Goal: Task Accomplishment & Management: Manage account settings

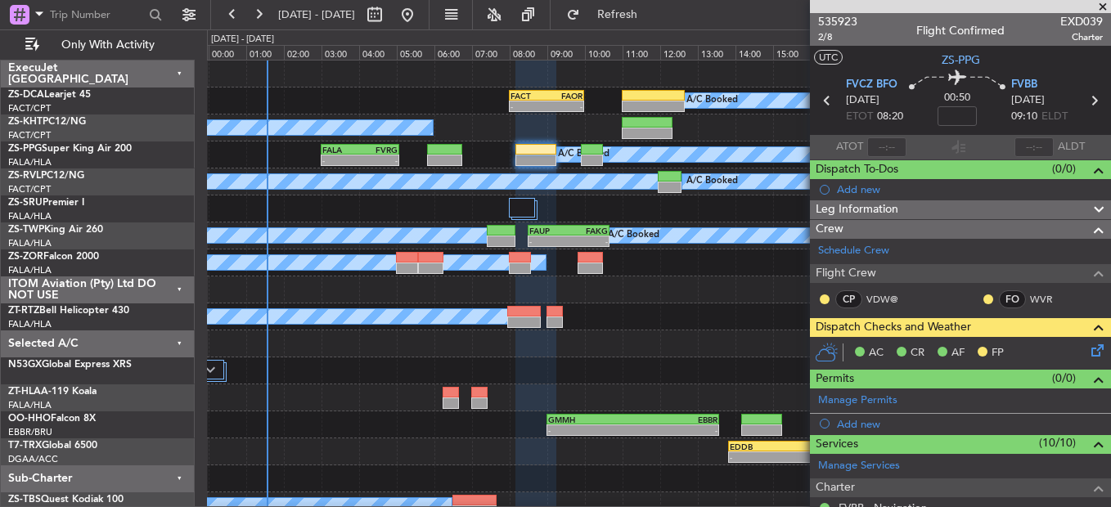
scroll to position [164, 0]
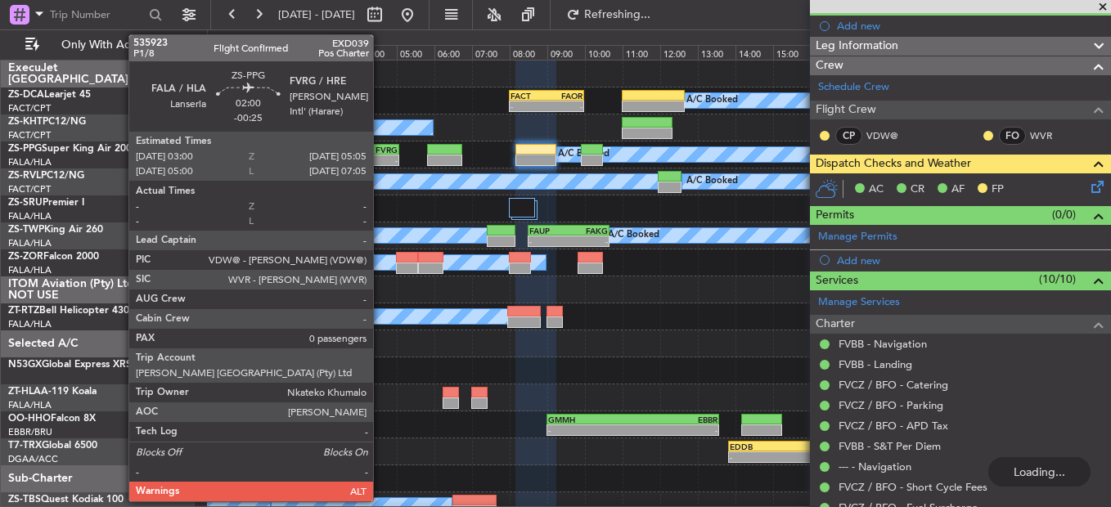
click at [380, 159] on div "-" at bounding box center [379, 160] width 38 height 10
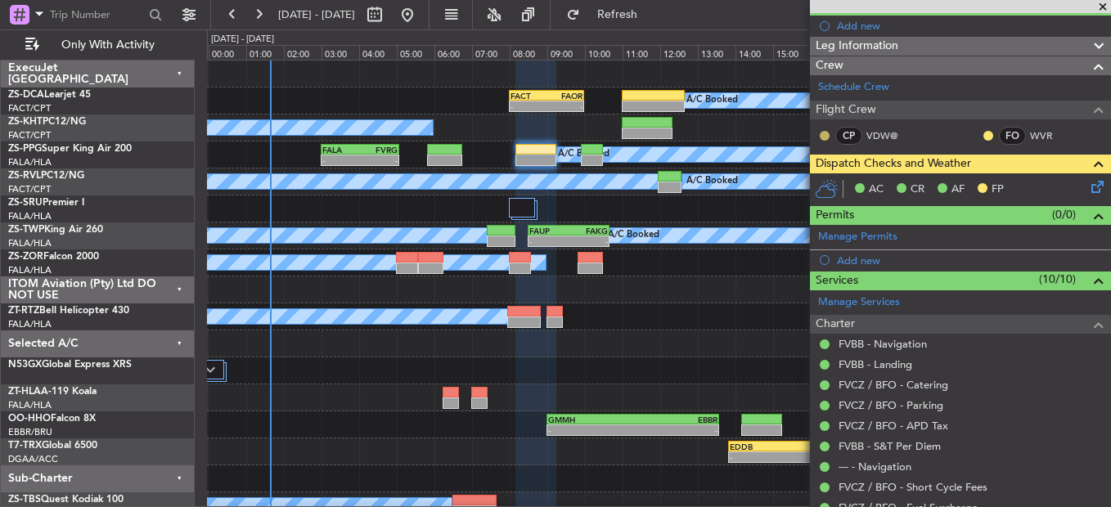
click at [827, 132] on button at bounding box center [825, 136] width 10 height 10
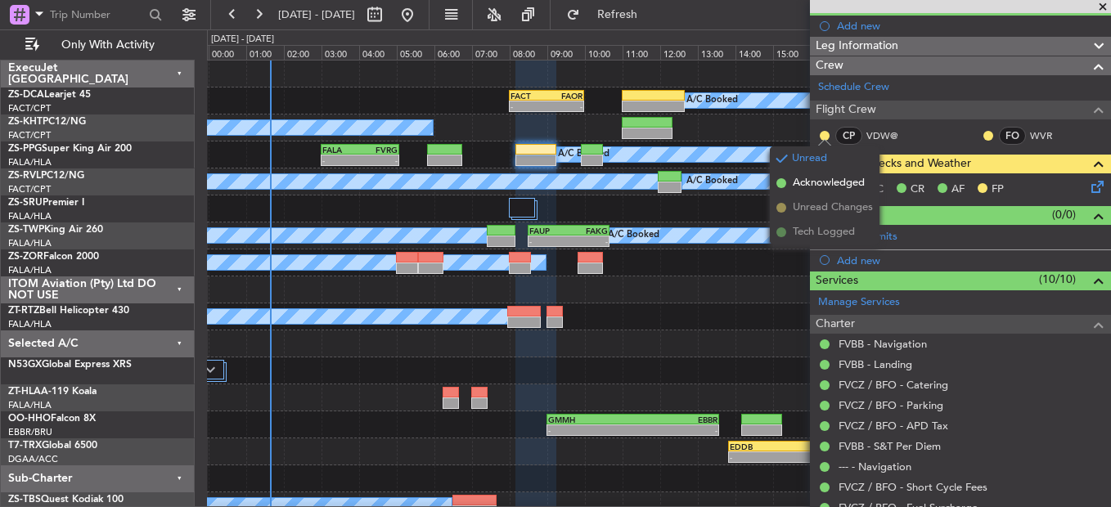
click at [838, 178] on span "Acknowledged" at bounding box center [829, 183] width 72 height 16
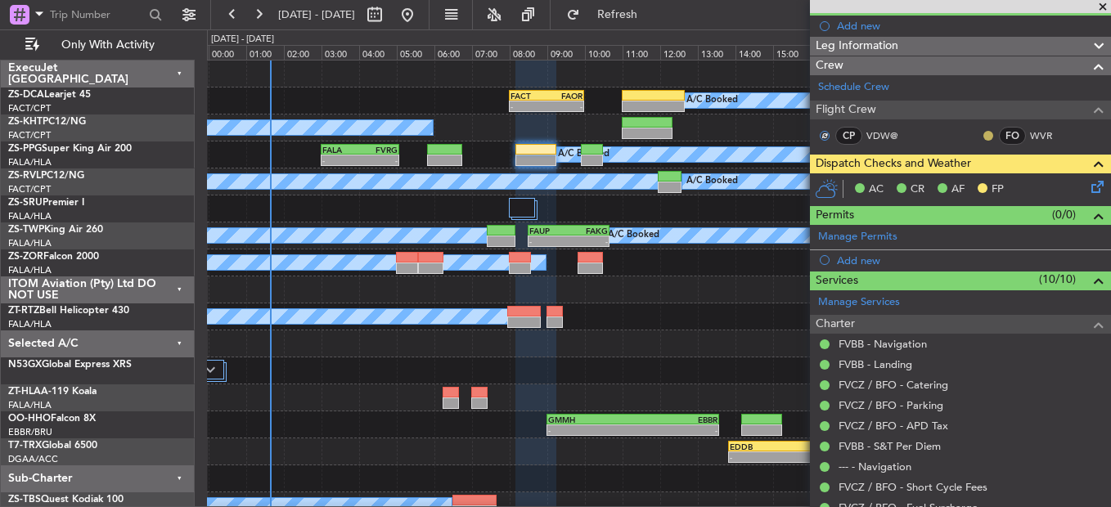
click at [983, 132] on button at bounding box center [988, 136] width 10 height 10
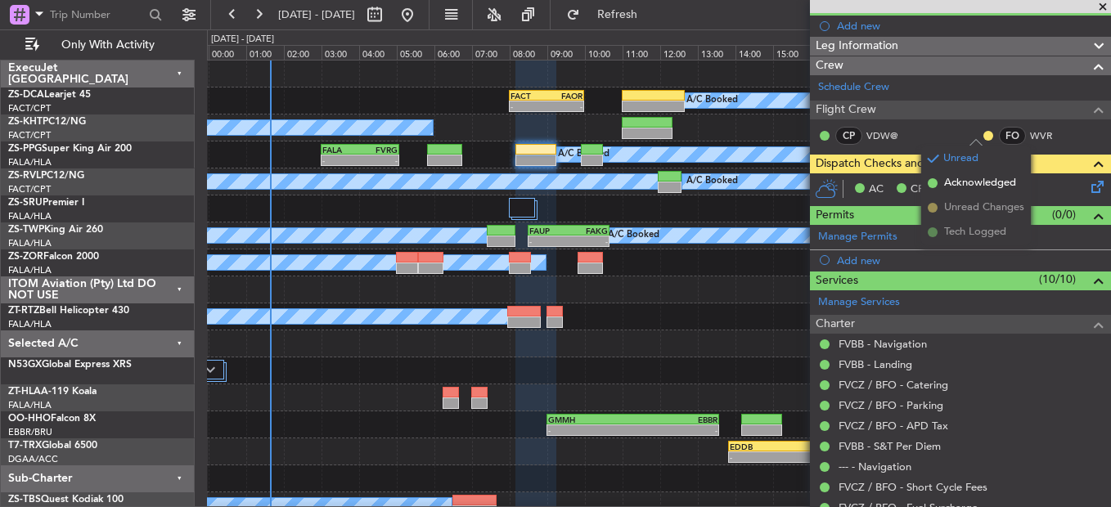
click at [1000, 186] on span "Acknowledged" at bounding box center [980, 183] width 72 height 16
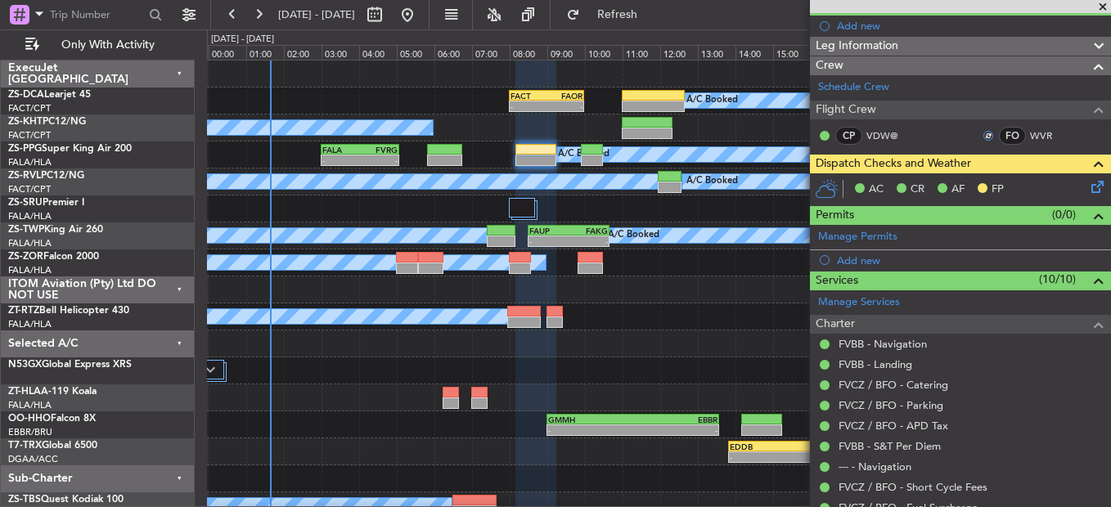
click at [1088, 184] on icon at bounding box center [1094, 184] width 13 height 13
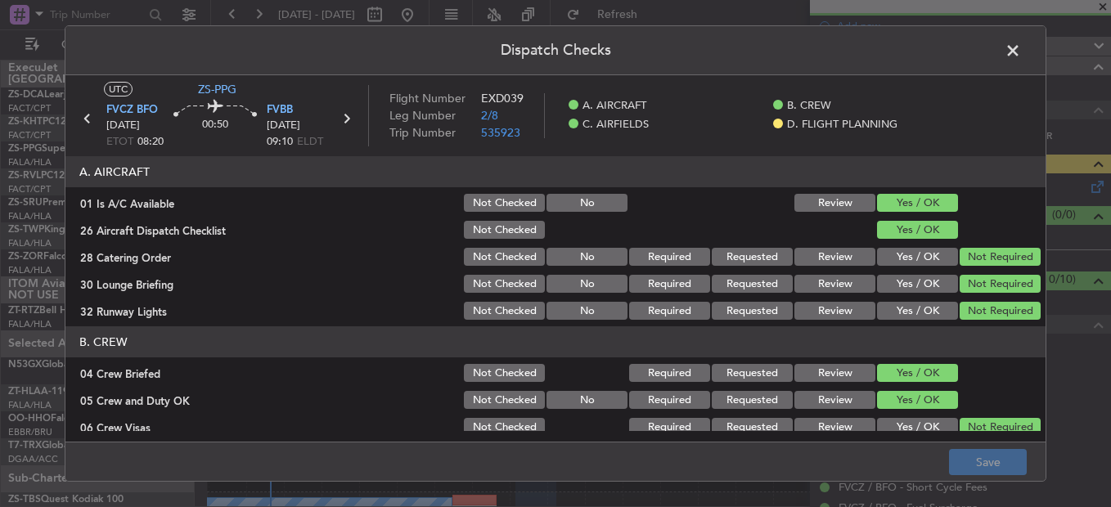
scroll to position [460, 0]
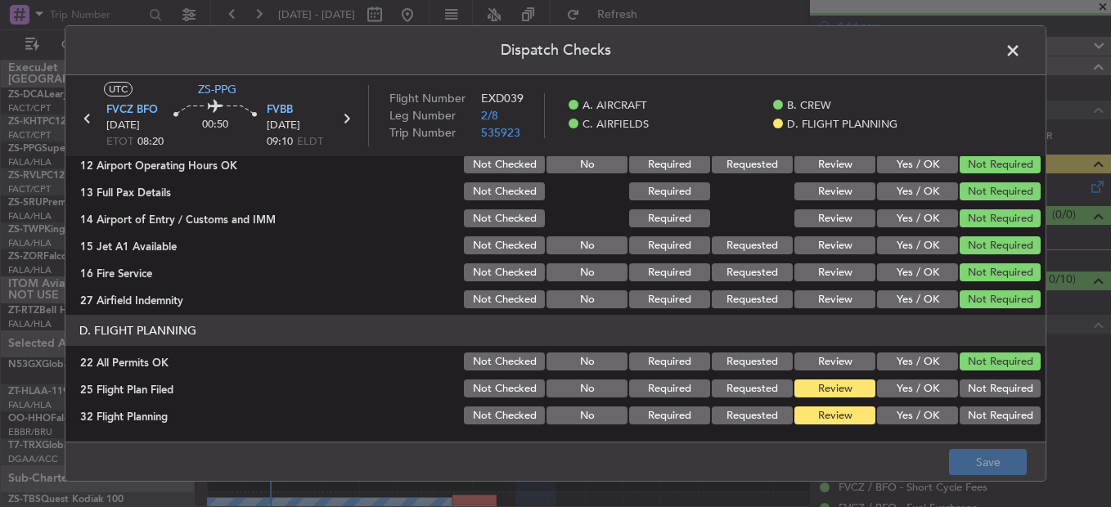
click at [903, 394] on button "Yes / OK" at bounding box center [917, 389] width 81 height 18
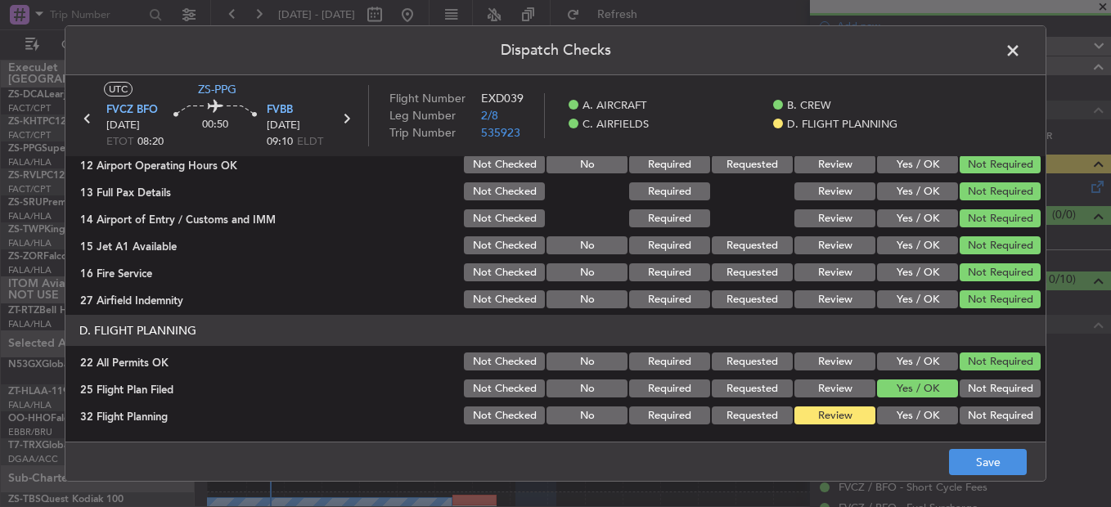
click at [897, 407] on section "D. FLIGHT PLANNING 22 All Permits OK Not Checked No Required Requested Review Y…" at bounding box center [555, 371] width 980 height 112
click at [901, 411] on button "Yes / OK" at bounding box center [917, 416] width 81 height 18
click at [966, 451] on footer "Save" at bounding box center [555, 461] width 980 height 39
click at [970, 456] on button "Save" at bounding box center [988, 462] width 78 height 26
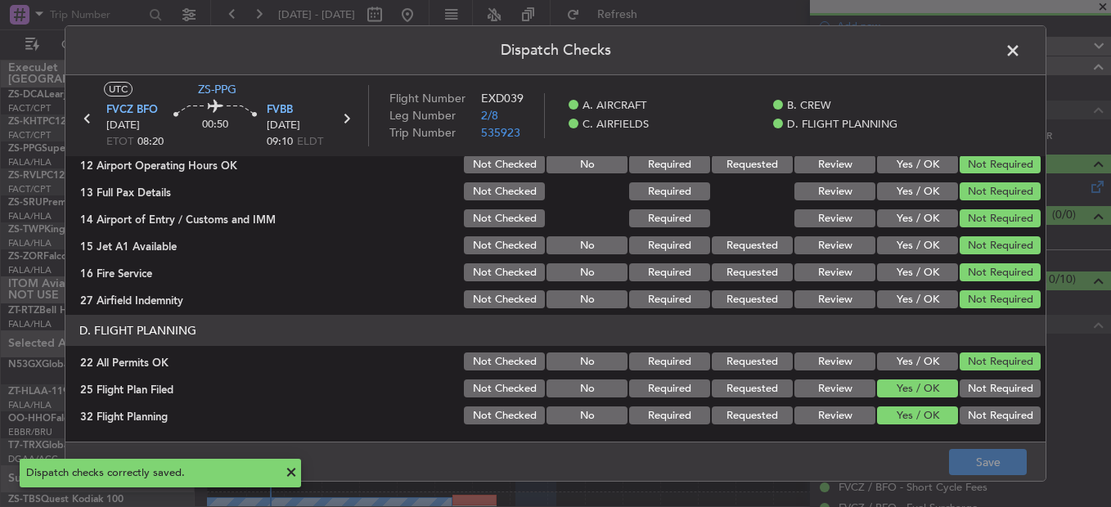
click at [1021, 61] on span at bounding box center [1021, 54] width 0 height 33
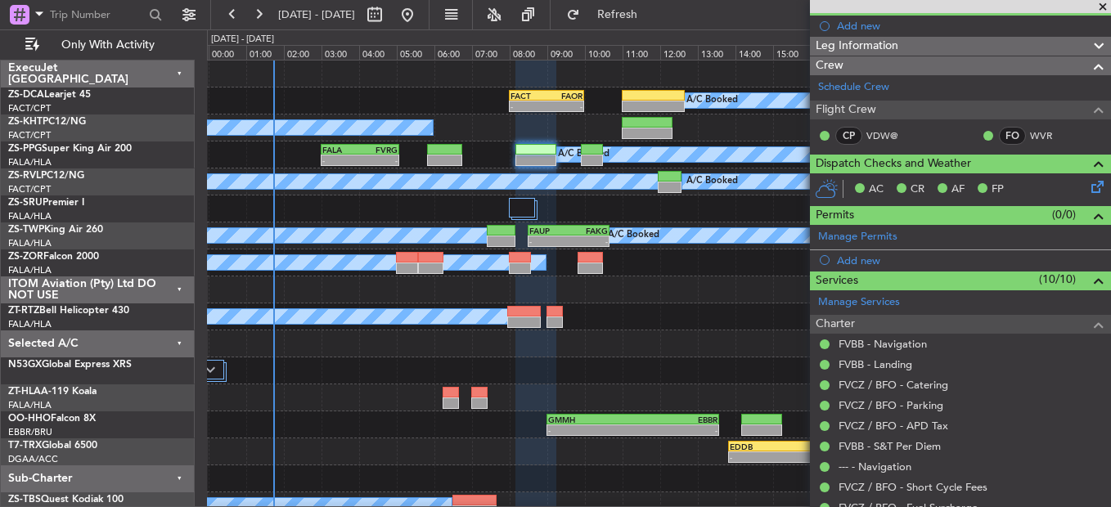
click at [1102, 7] on span at bounding box center [1103, 7] width 16 height 15
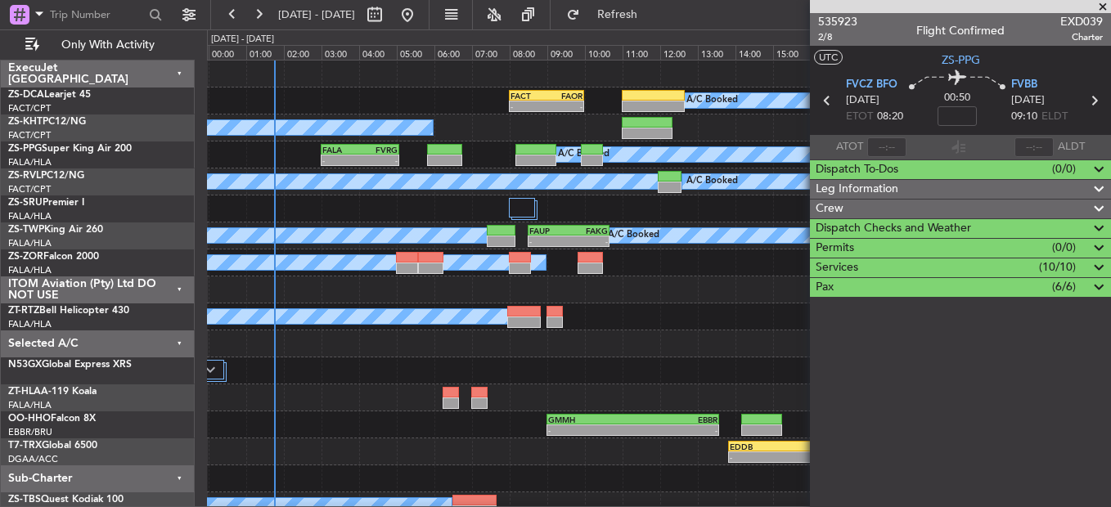
scroll to position [0, 0]
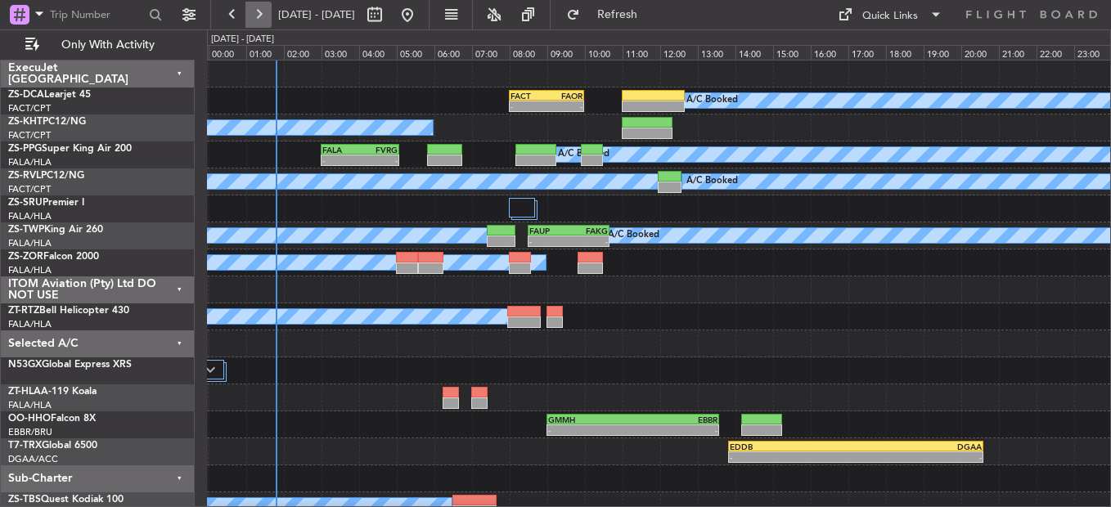
click at [257, 22] on button at bounding box center [258, 15] width 26 height 26
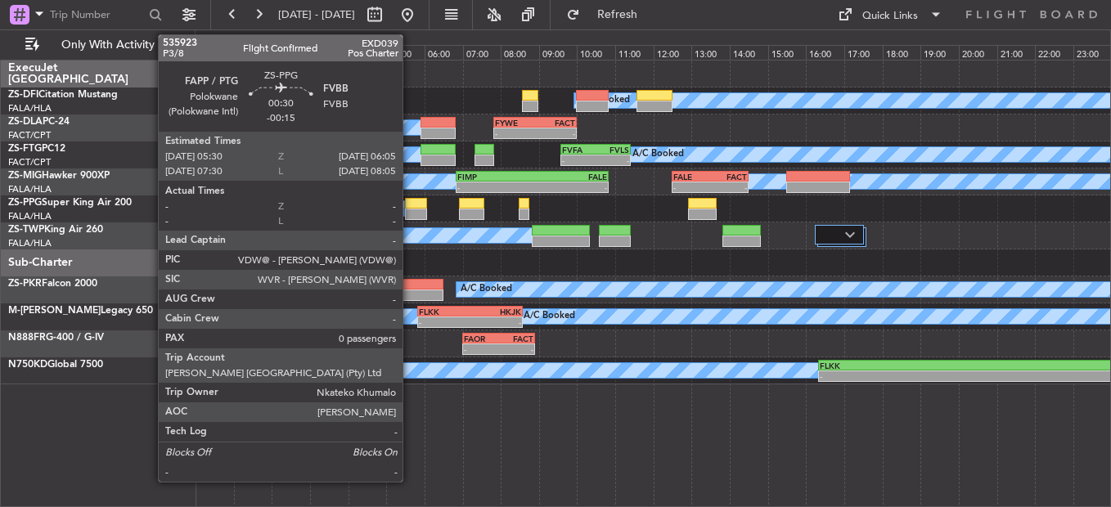
click at [411, 207] on div at bounding box center [416, 203] width 23 height 11
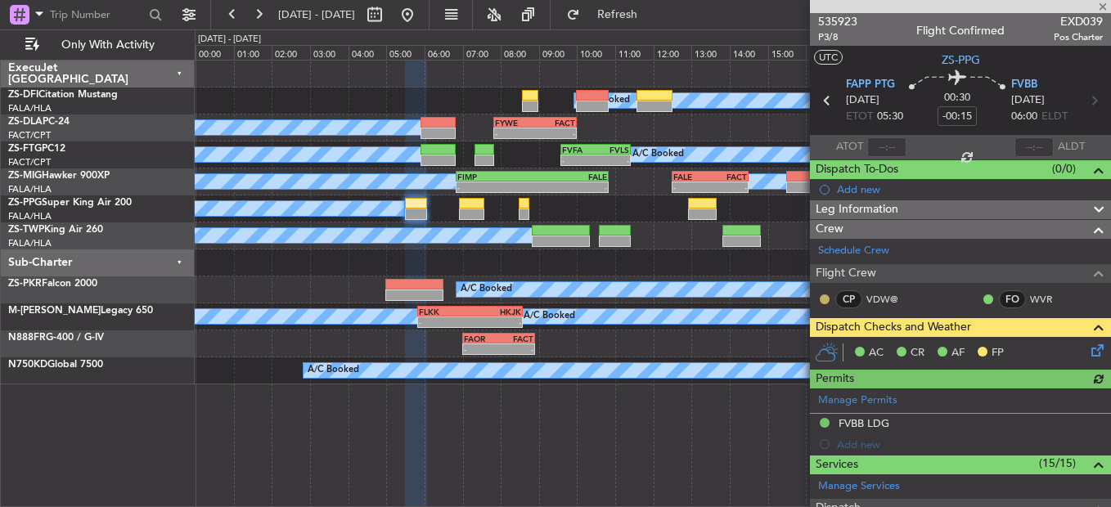
click at [822, 298] on button at bounding box center [825, 299] width 10 height 10
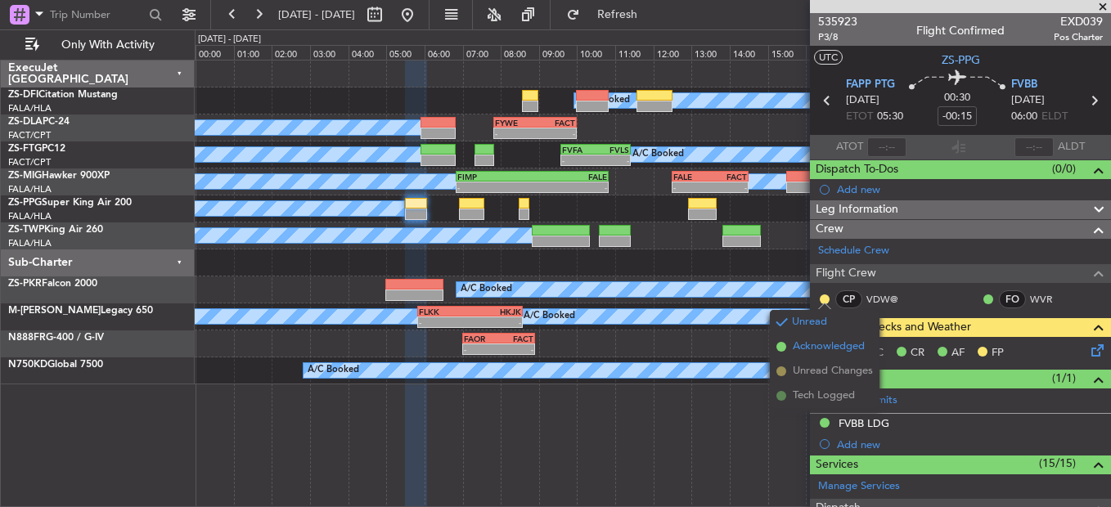
click at [807, 348] on span "Acknowledged" at bounding box center [829, 347] width 72 height 16
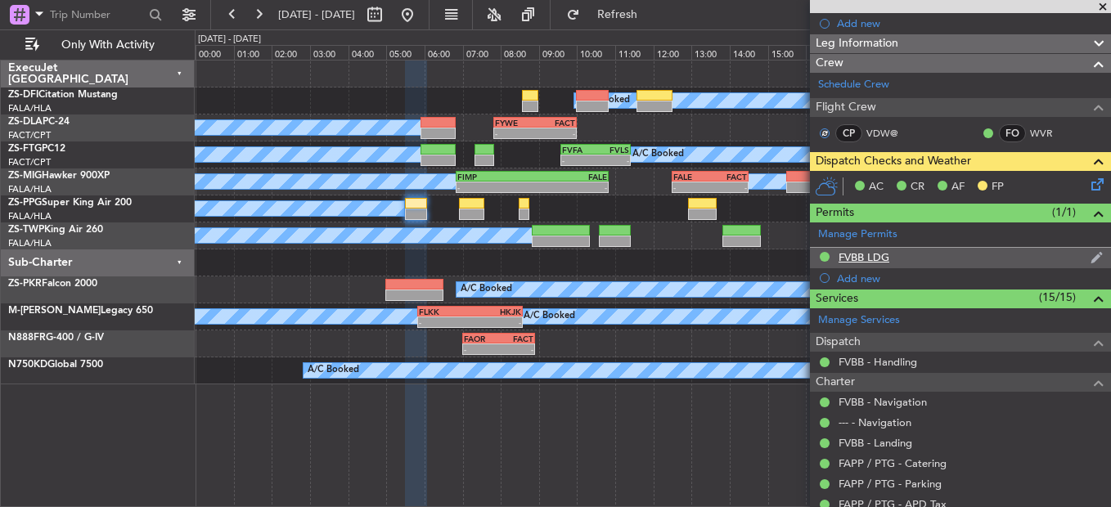
scroll to position [82, 0]
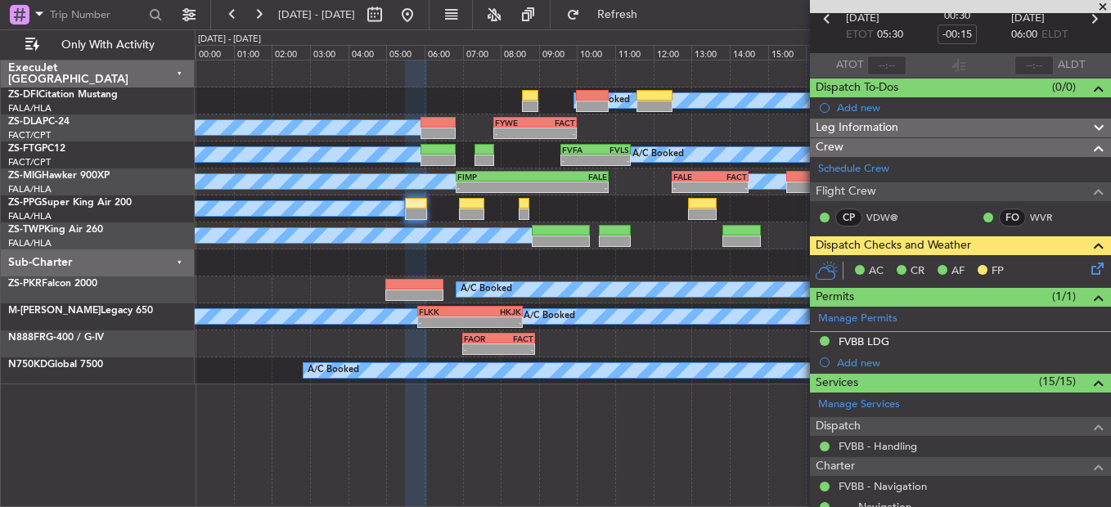
click at [1072, 268] on div "AC CR AF FP" at bounding box center [967, 271] width 240 height 25
click at [1088, 268] on icon at bounding box center [1094, 265] width 13 height 13
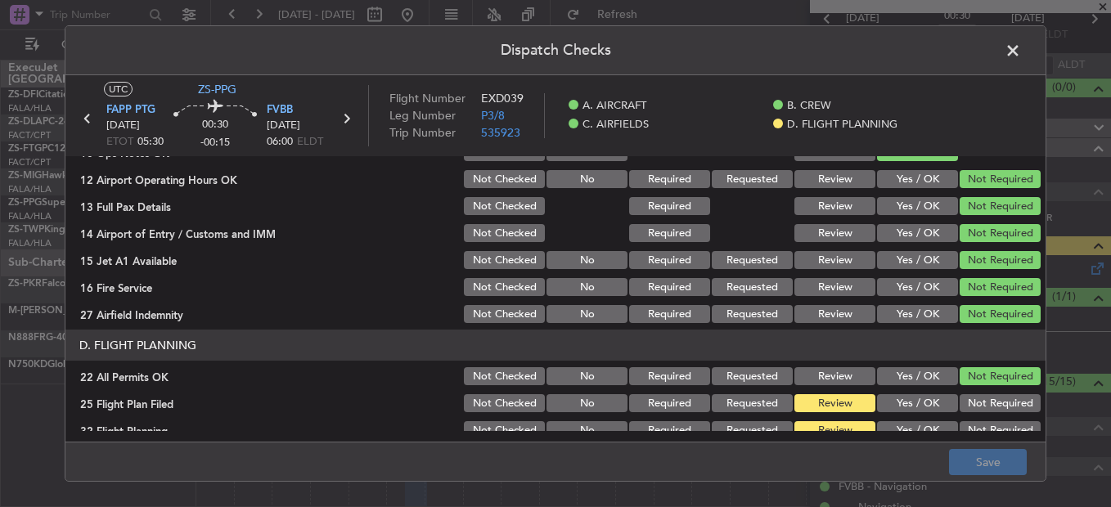
scroll to position [460, 0]
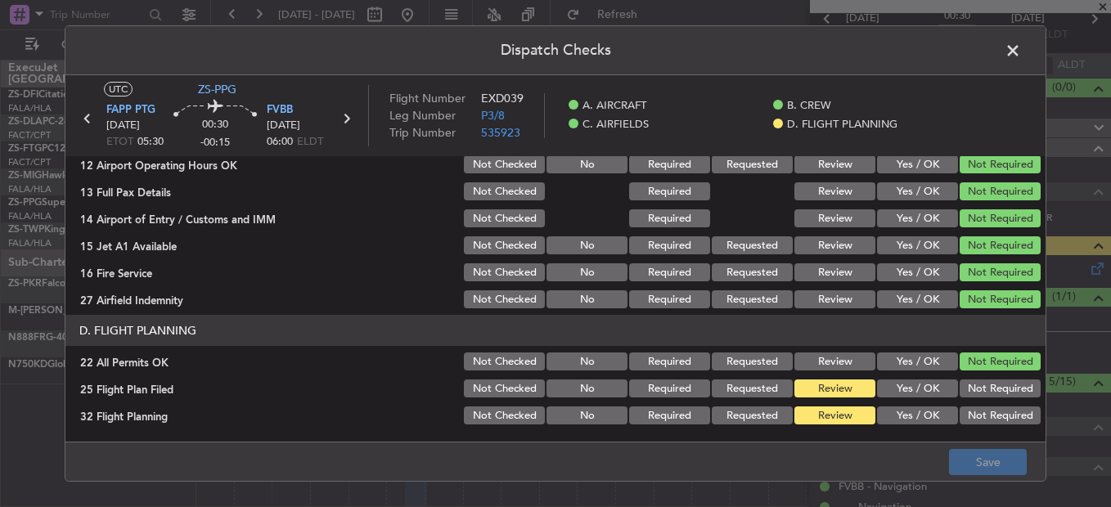
drag, startPoint x: 878, startPoint y: 380, endPoint x: 899, endPoint y: 410, distance: 36.3
click at [879, 383] on button "Yes / OK" at bounding box center [917, 389] width 81 height 18
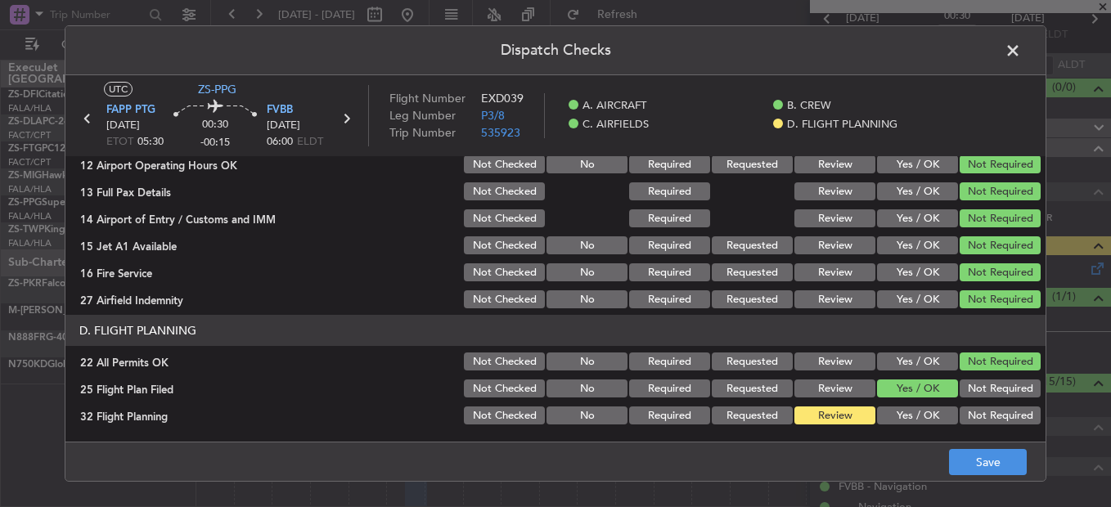
drag, startPoint x: 899, startPoint y: 410, endPoint x: 988, endPoint y: 438, distance: 93.6
click at [899, 412] on button "Yes / OK" at bounding box center [917, 416] width 81 height 18
click at [1009, 461] on button "Save" at bounding box center [988, 462] width 78 height 26
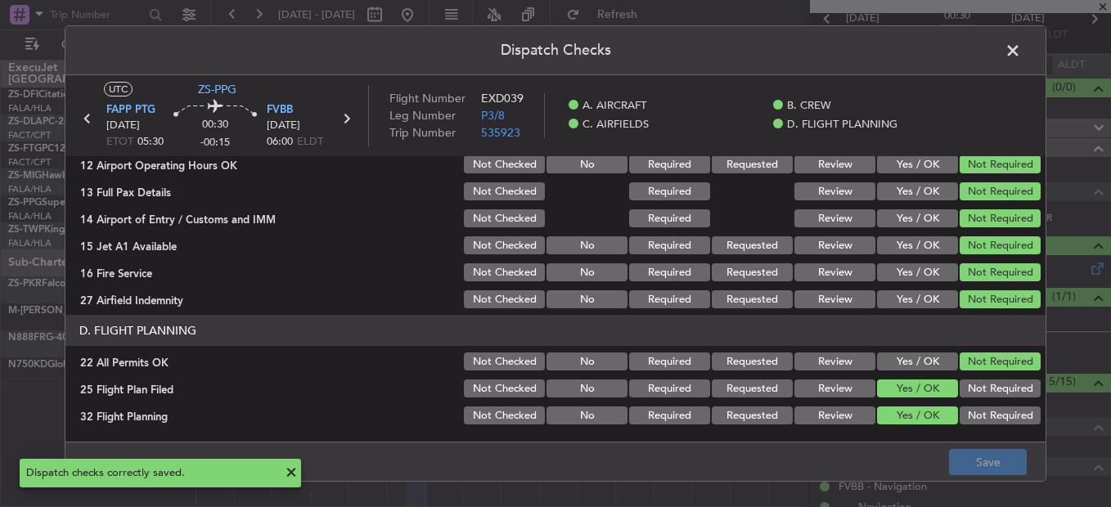
click at [1021, 53] on span at bounding box center [1021, 54] width 0 height 33
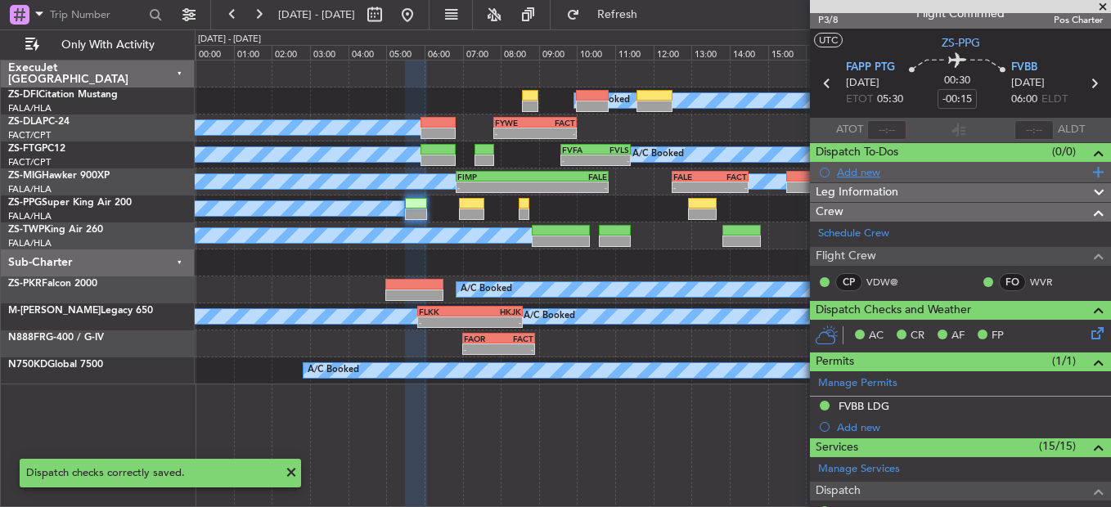
scroll to position [0, 0]
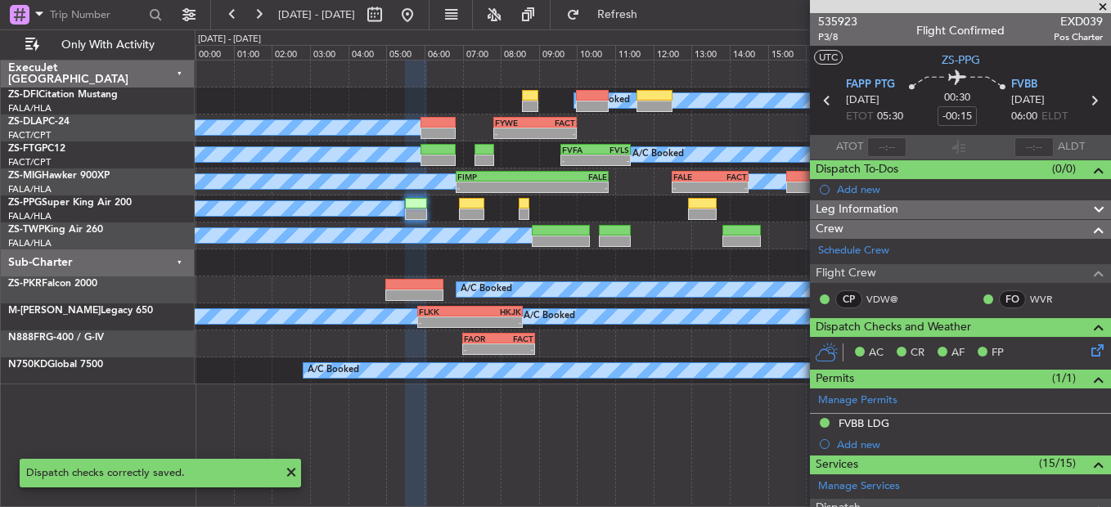
click at [1083, 101] on icon at bounding box center [1093, 100] width 21 height 21
type input "6"
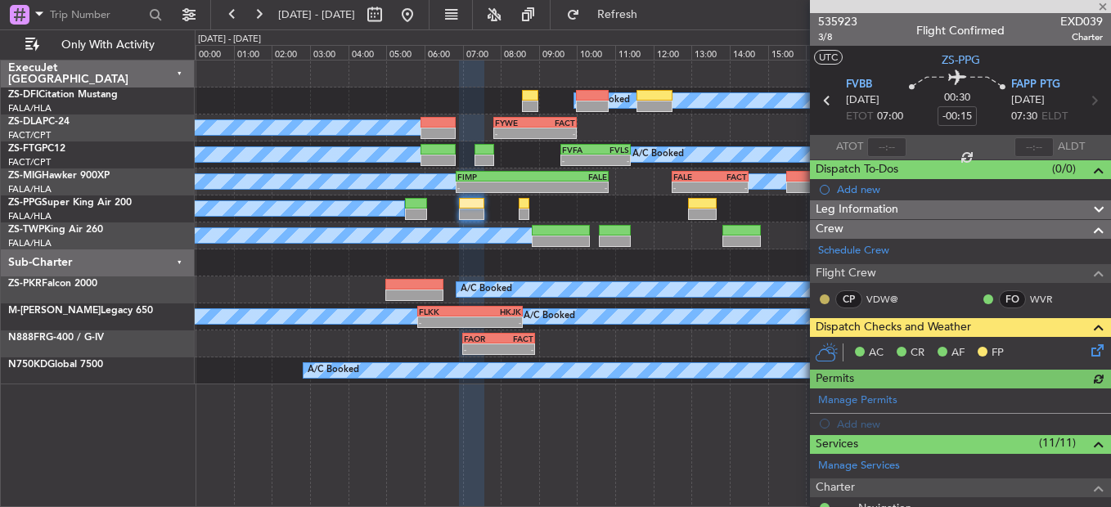
click at [825, 297] on button at bounding box center [825, 299] width 10 height 10
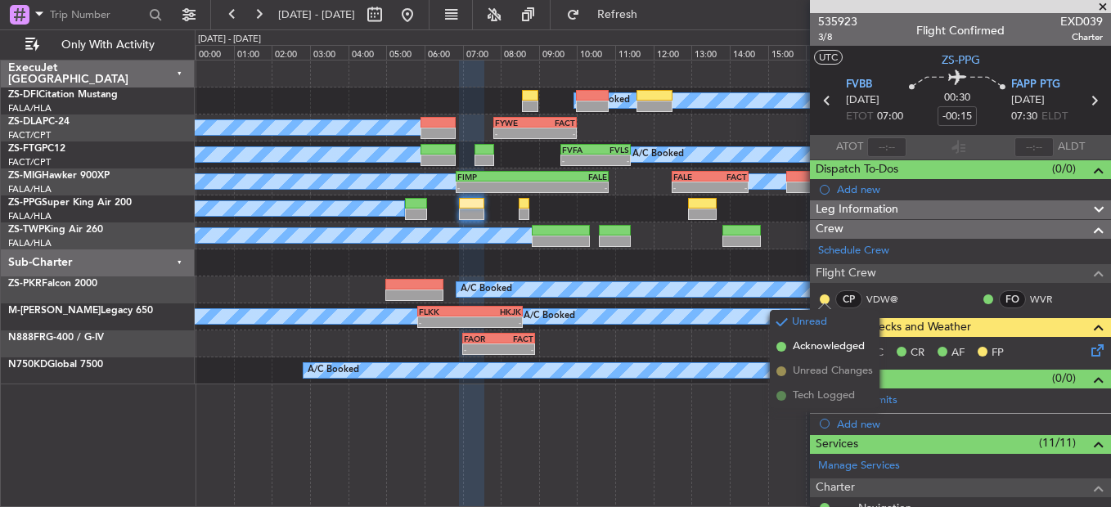
click at [804, 347] on span "Acknowledged" at bounding box center [829, 347] width 72 height 16
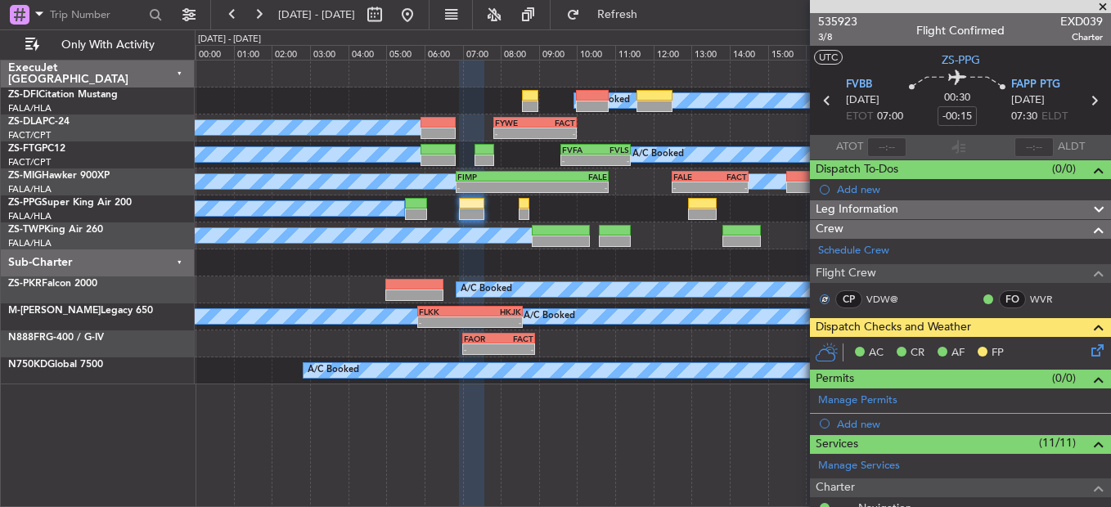
click at [1090, 352] on icon at bounding box center [1094, 347] width 13 height 13
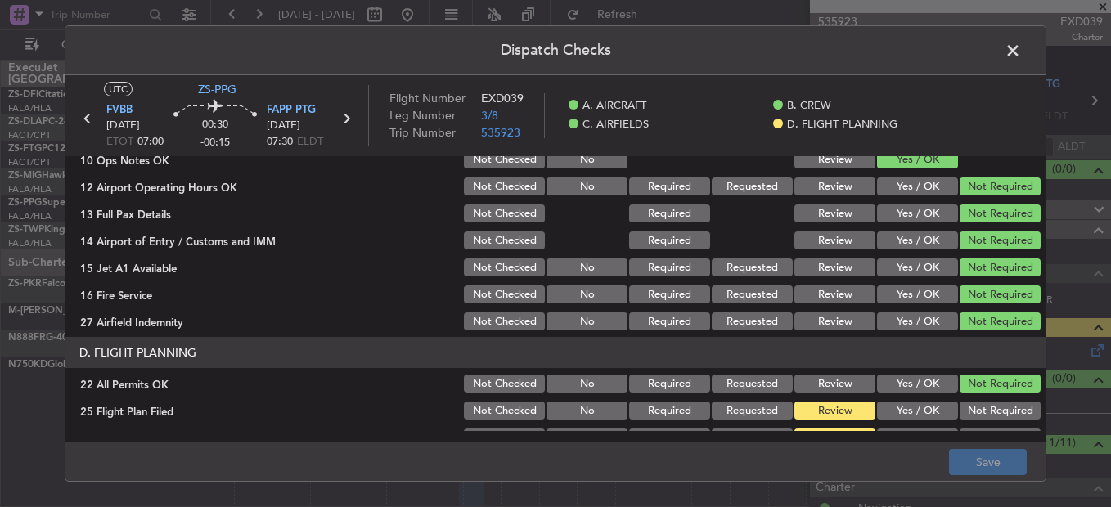
scroll to position [460, 0]
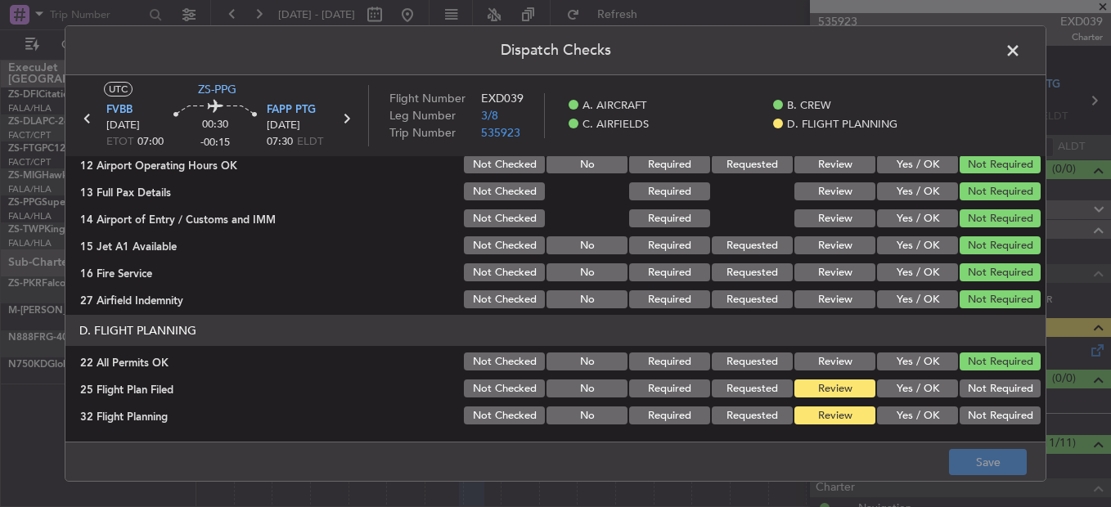
drag, startPoint x: 920, startPoint y: 394, endPoint x: 924, endPoint y: 410, distance: 16.1
click at [926, 407] on section "D. FLIGHT PLANNING 22 All Permits OK Not Checked No Required Requested Review Y…" at bounding box center [555, 371] width 980 height 112
click at [924, 410] on button "Yes / OK" at bounding box center [917, 416] width 81 height 18
click at [924, 407] on button "Yes / OK" at bounding box center [917, 416] width 81 height 18
click at [924, 398] on div "Yes / OK" at bounding box center [915, 388] width 83 height 23
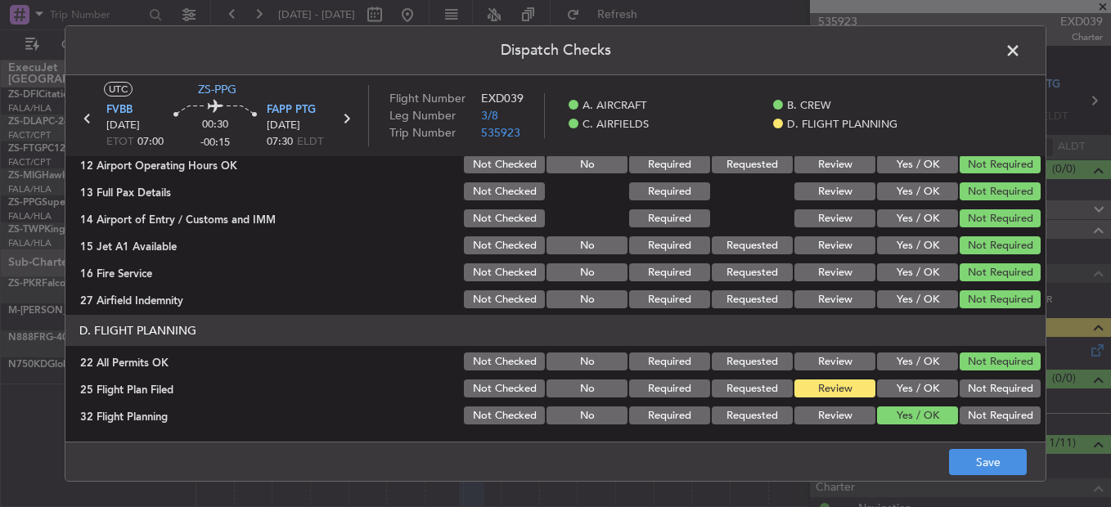
click at [918, 390] on button "Yes / OK" at bounding box center [917, 389] width 81 height 18
click at [969, 468] on button "Save" at bounding box center [988, 462] width 78 height 26
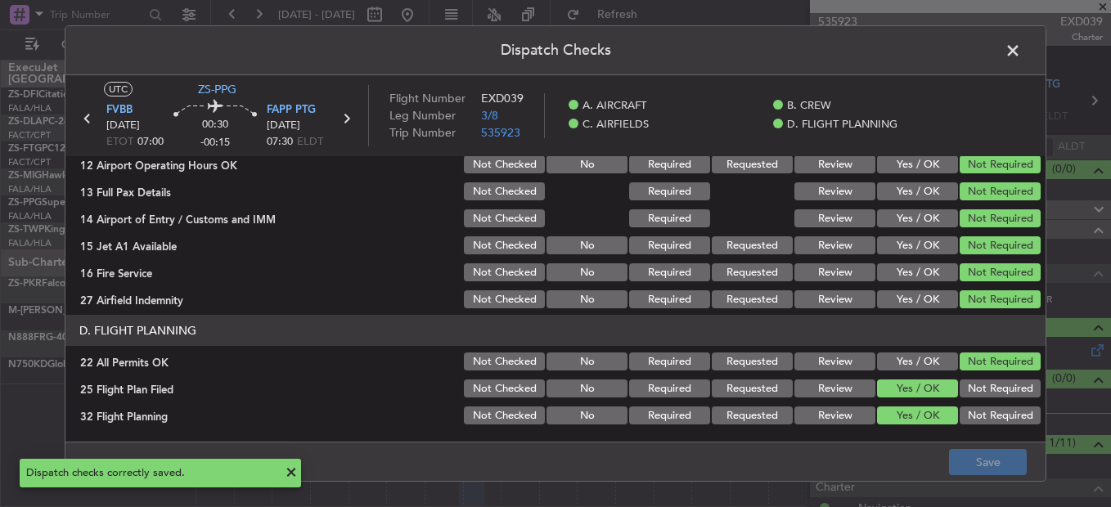
click at [1021, 54] on span at bounding box center [1021, 54] width 0 height 33
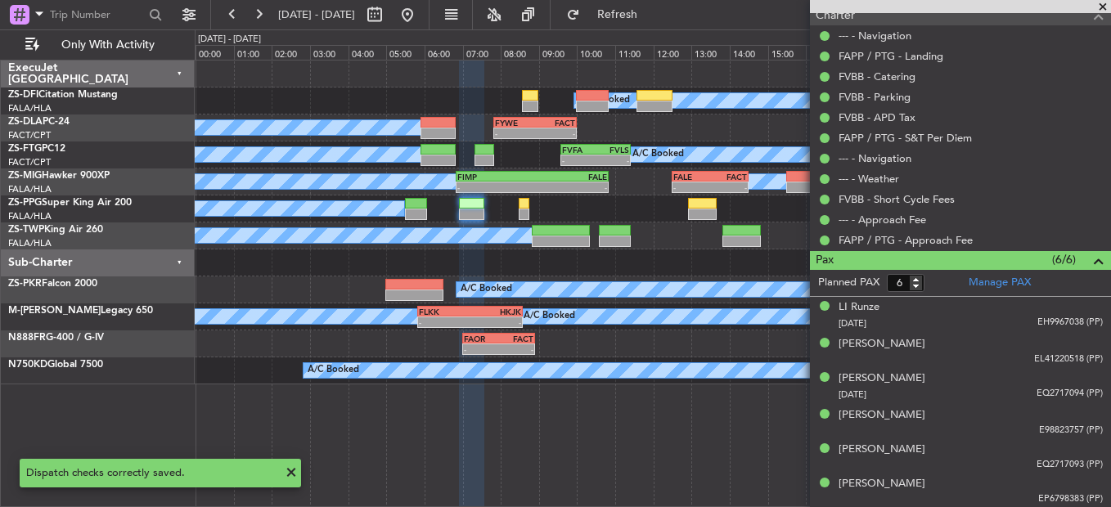
scroll to position [0, 0]
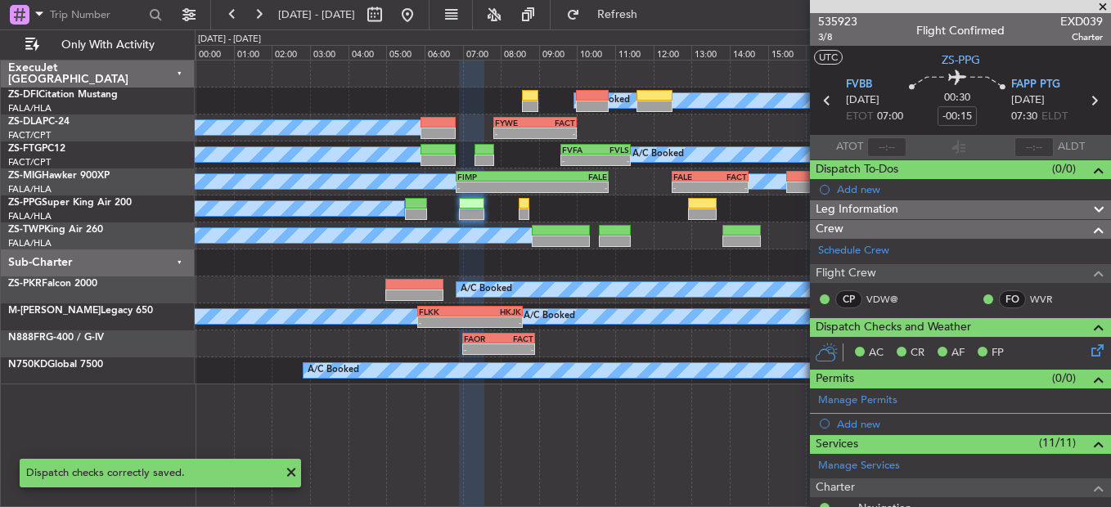
click at [1083, 100] on icon at bounding box center [1093, 100] width 21 height 21
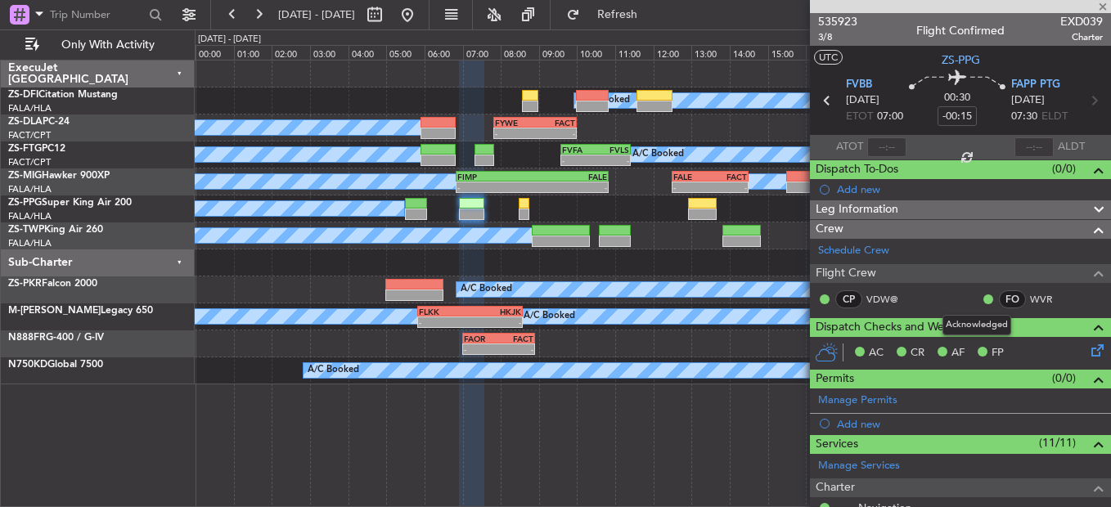
type input "-00:20"
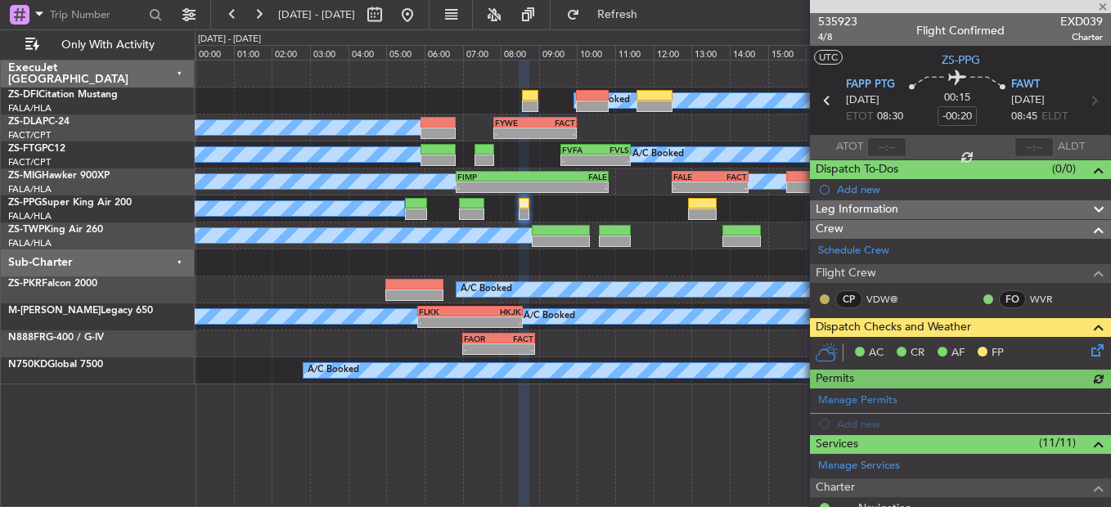
click at [821, 299] on button at bounding box center [825, 299] width 10 height 10
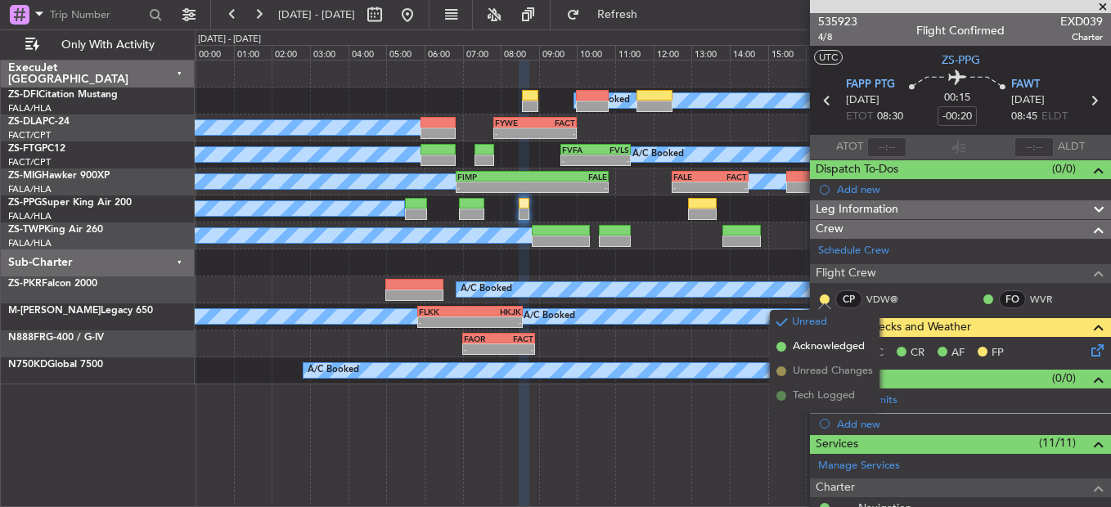
click at [789, 345] on li "Acknowledged" at bounding box center [825, 347] width 110 height 25
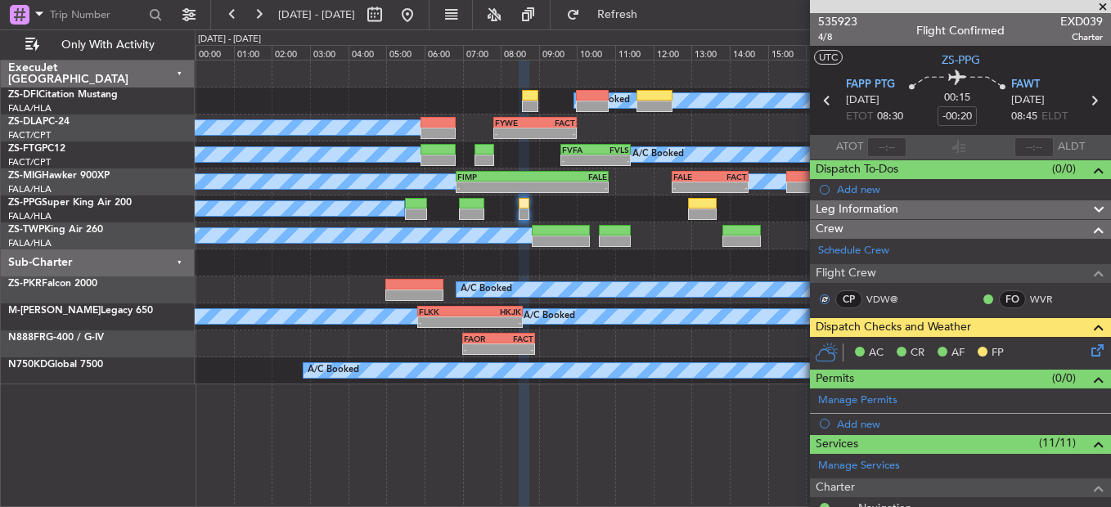
click at [1088, 347] on icon at bounding box center [1094, 347] width 13 height 13
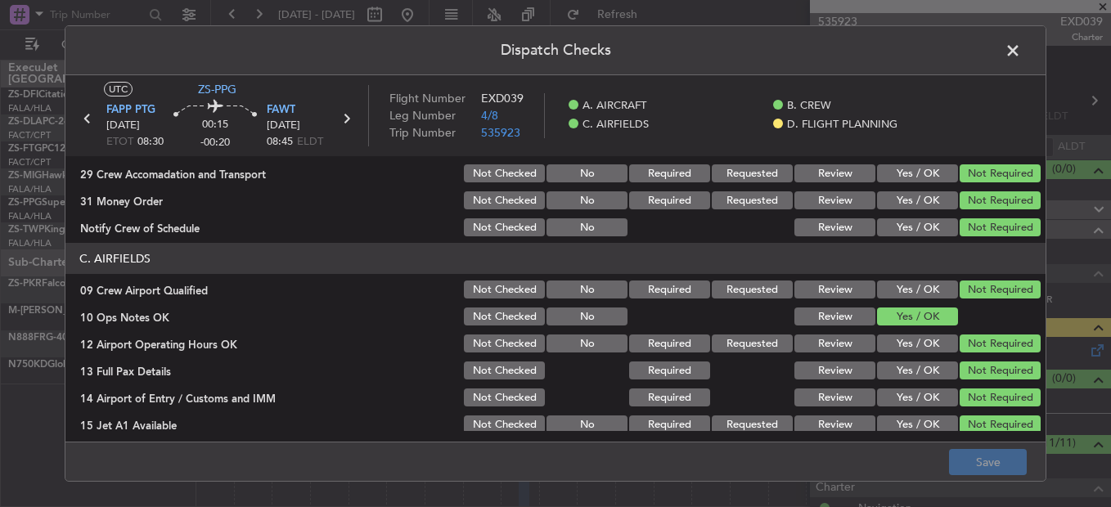
scroll to position [460, 0]
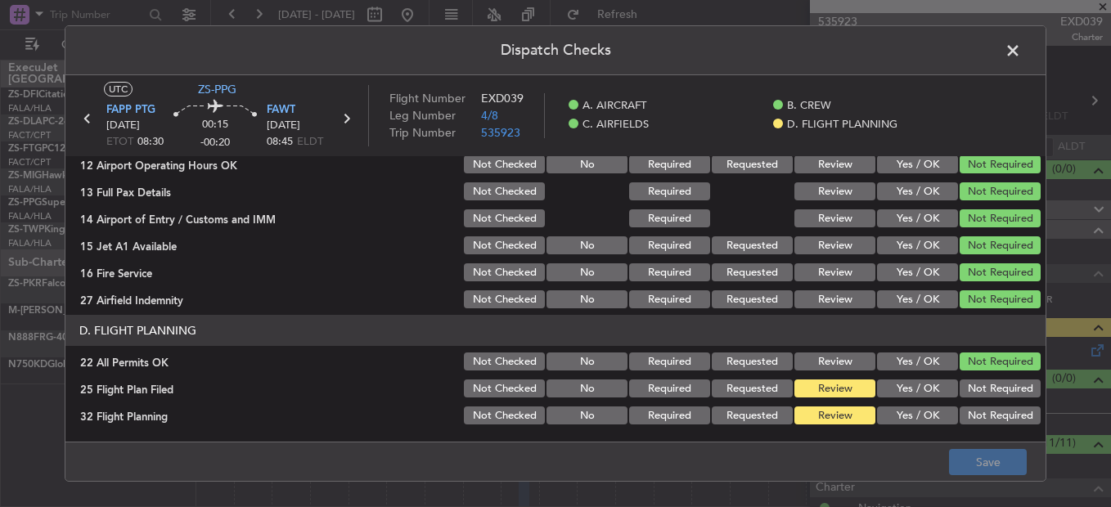
click at [892, 393] on button "Yes / OK" at bounding box center [917, 389] width 81 height 18
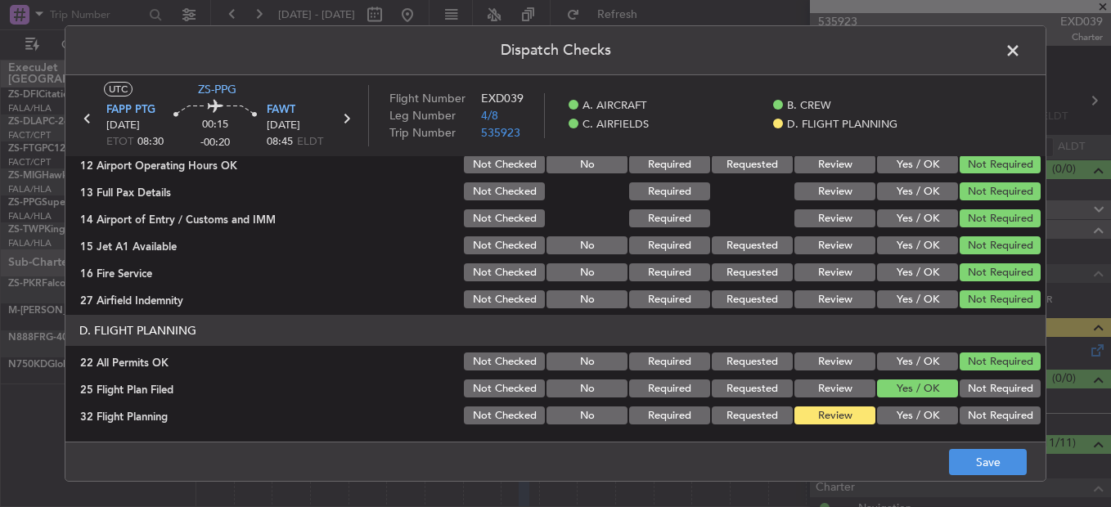
drag, startPoint x: 892, startPoint y: 418, endPoint x: 927, endPoint y: 440, distance: 41.5
click at [892, 420] on button "Yes / OK" at bounding box center [917, 416] width 81 height 18
click at [950, 456] on button "Save" at bounding box center [988, 462] width 78 height 26
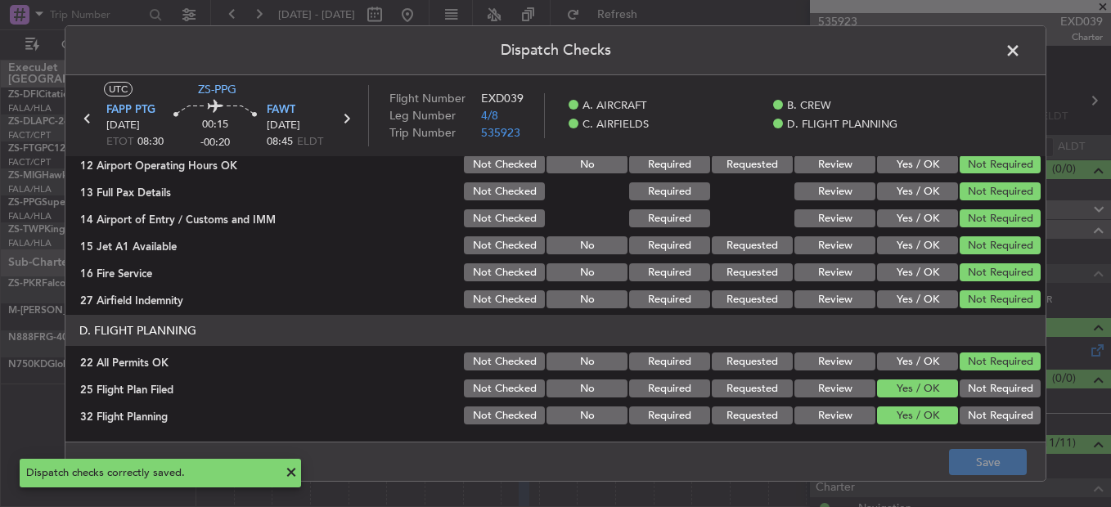
click at [1021, 54] on span at bounding box center [1021, 54] width 0 height 33
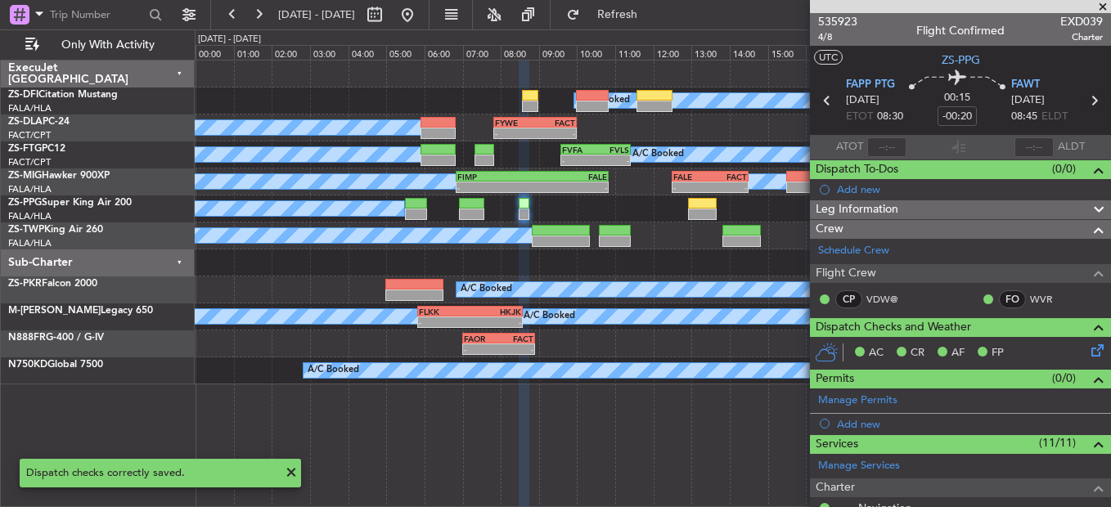
click at [1085, 97] on icon at bounding box center [1093, 100] width 21 height 21
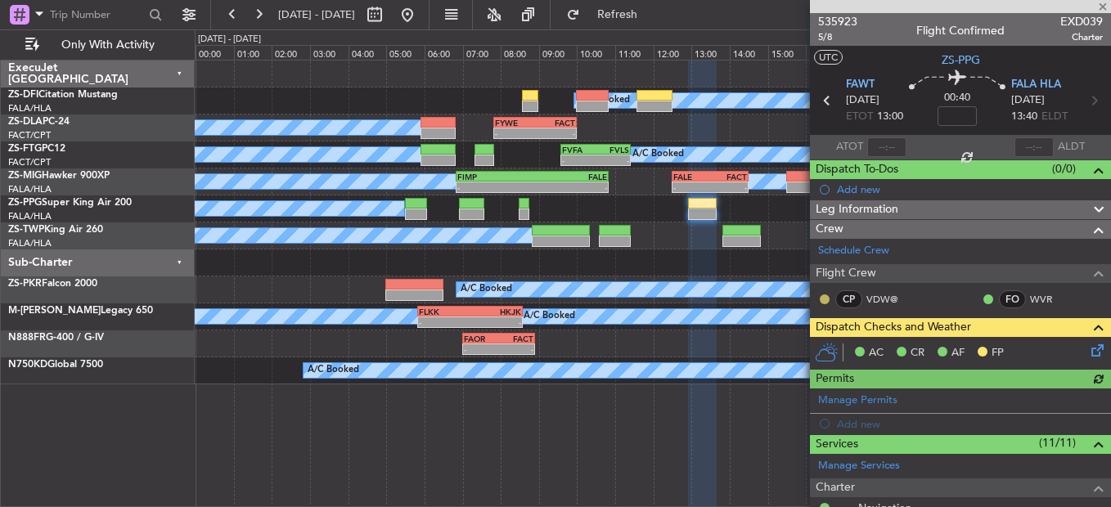
click at [824, 301] on button at bounding box center [825, 299] width 10 height 10
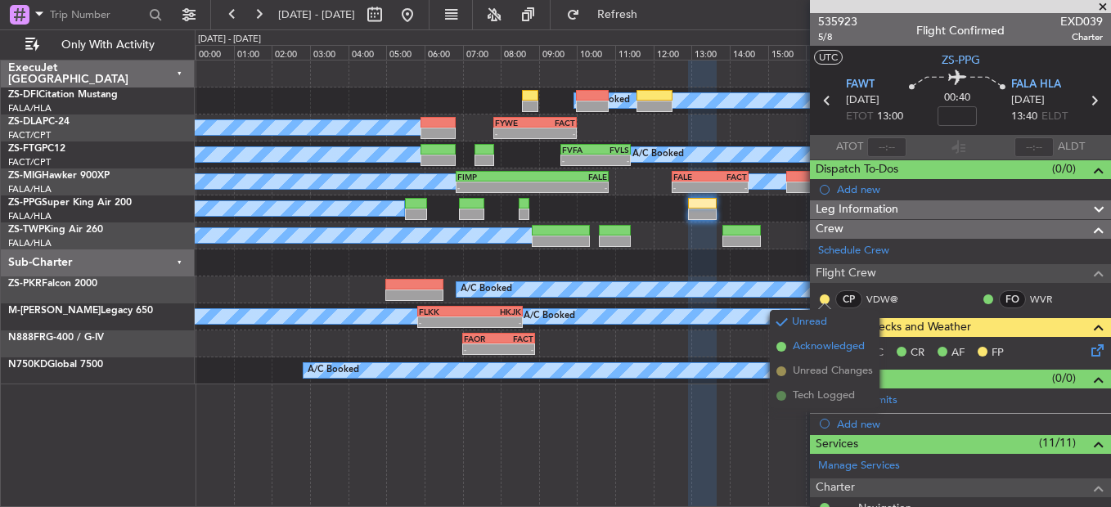
click at [852, 349] on span "Acknowledged" at bounding box center [829, 347] width 72 height 16
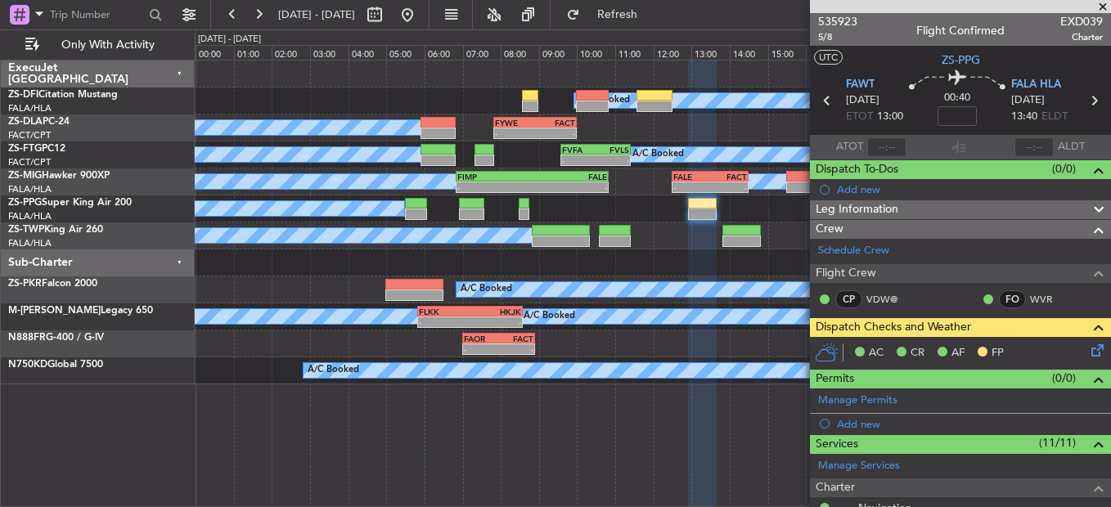
click at [1088, 346] on icon at bounding box center [1094, 347] width 13 height 13
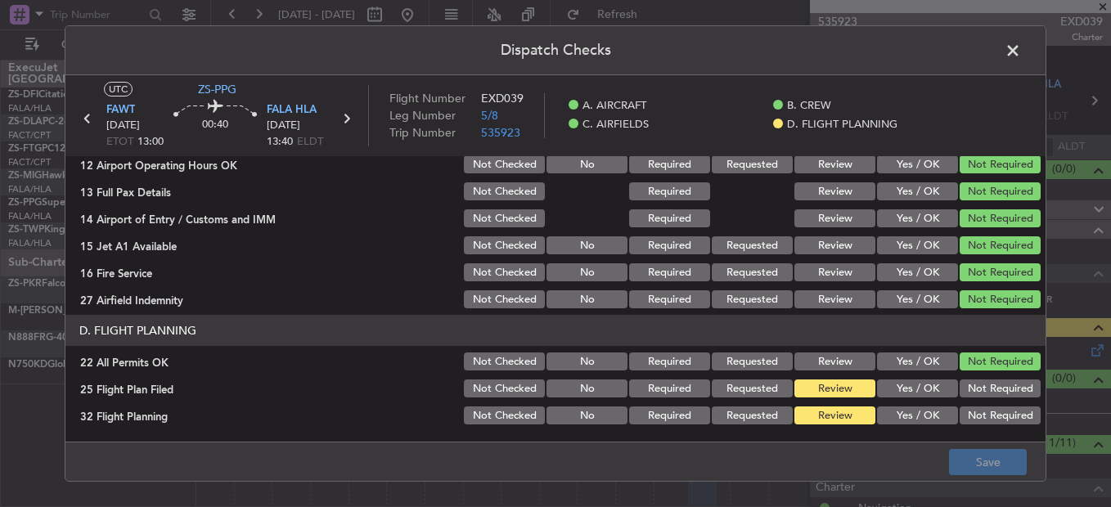
click at [909, 385] on button "Yes / OK" at bounding box center [917, 389] width 81 height 18
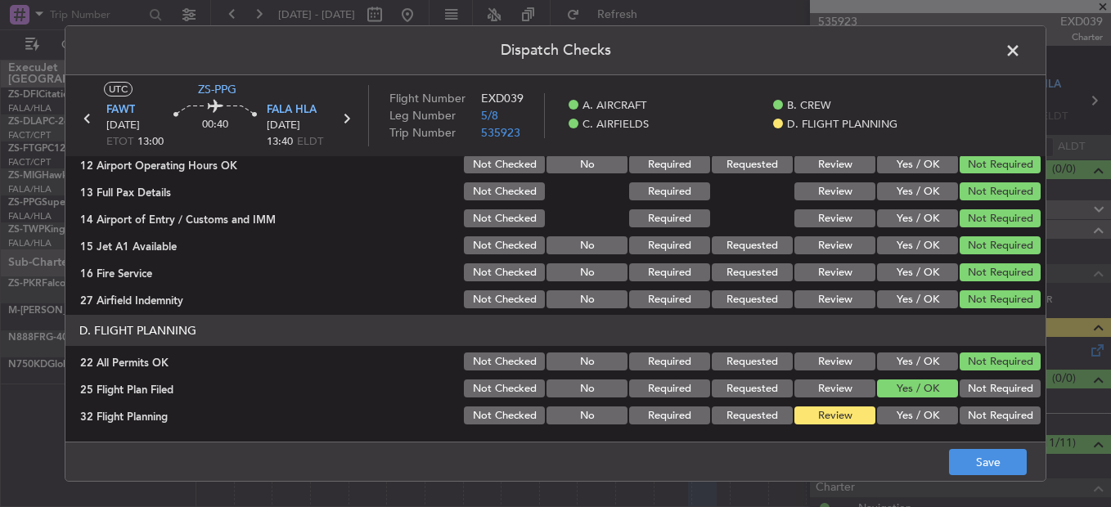
click at [910, 408] on button "Yes / OK" at bounding box center [917, 416] width 81 height 18
click at [971, 447] on footer "Save" at bounding box center [555, 461] width 980 height 39
click at [971, 453] on button "Save" at bounding box center [988, 462] width 78 height 26
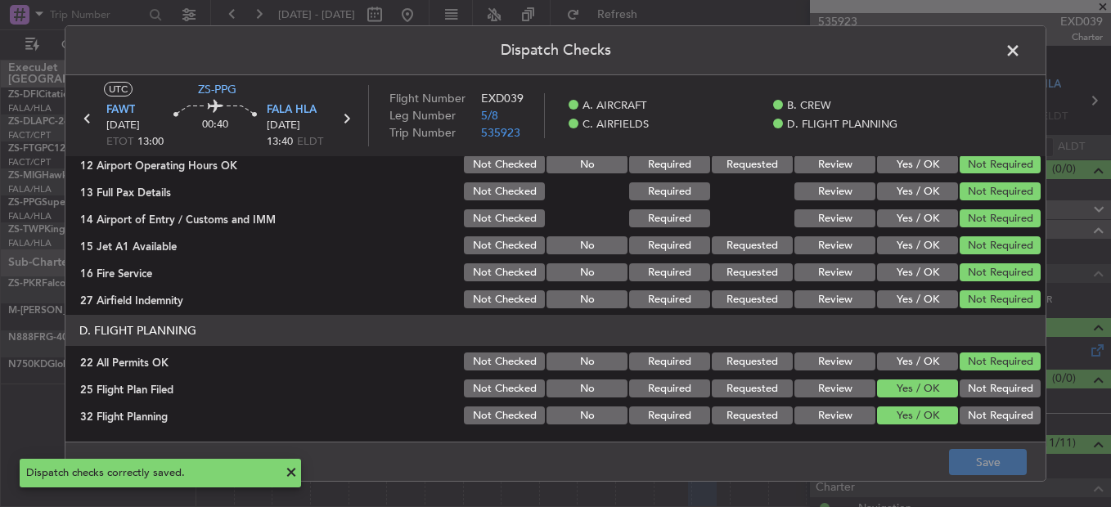
click at [1021, 47] on span at bounding box center [1021, 54] width 0 height 33
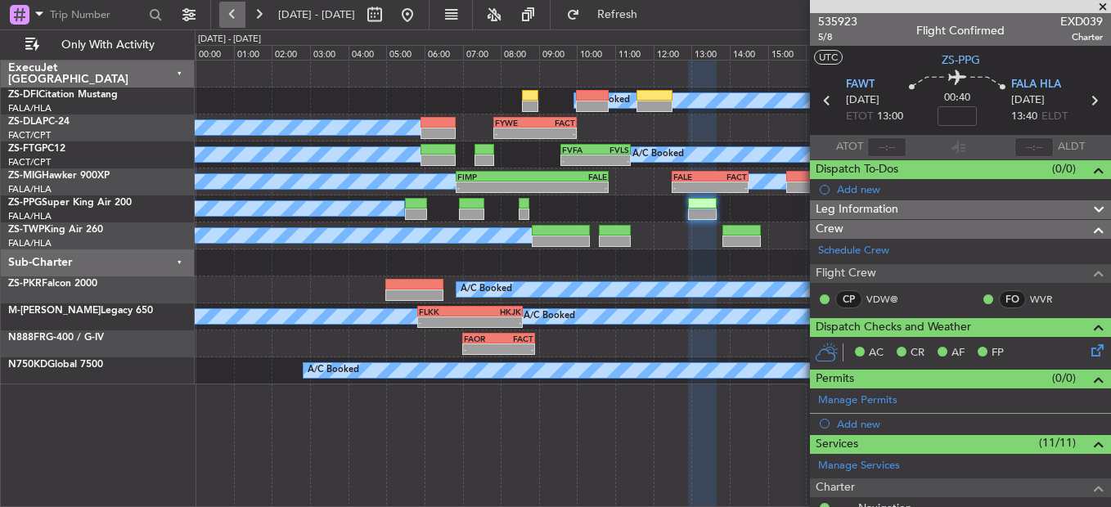
click at [231, 14] on button at bounding box center [232, 15] width 26 height 26
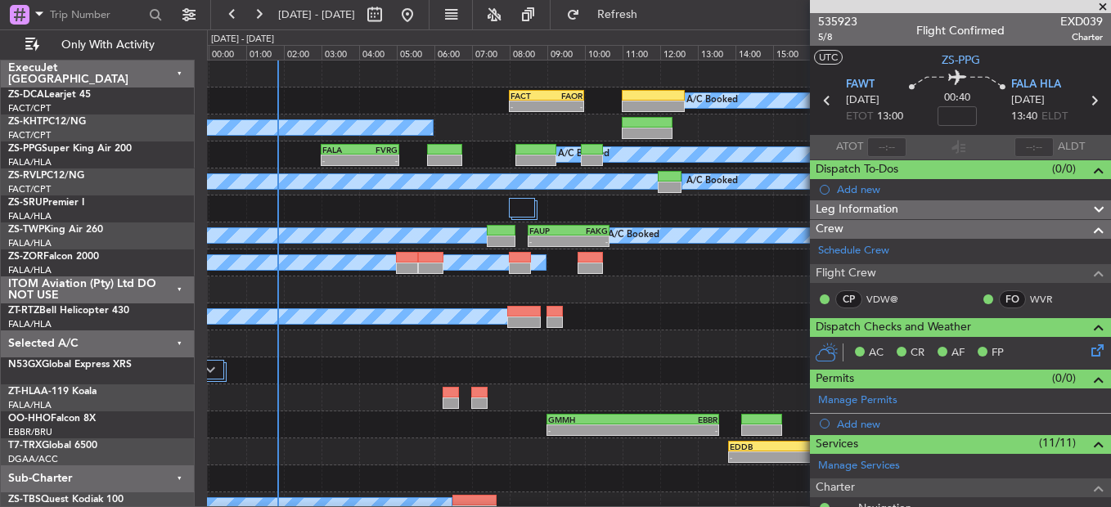
click at [712, 264] on div "A/C Booked" at bounding box center [658, 262] width 903 height 27
